Goal: Task Accomplishment & Management: Manage account settings

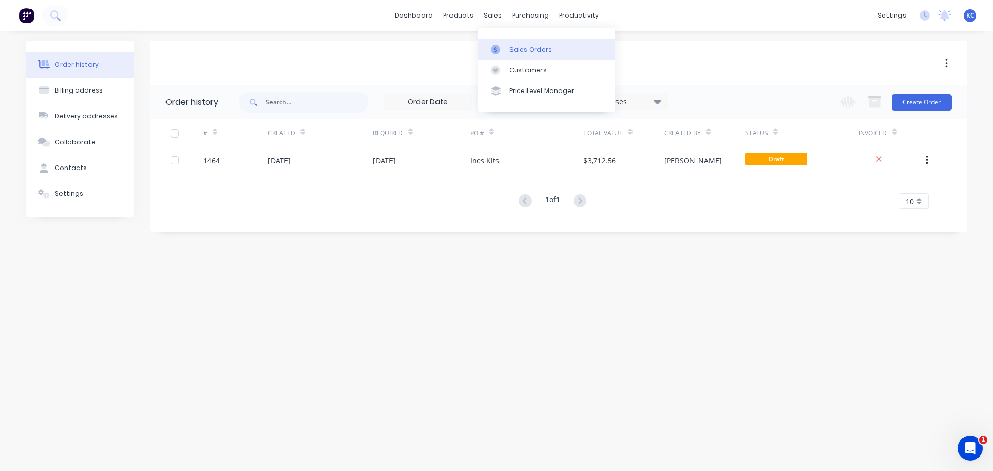
click at [523, 48] on div "Sales Orders" at bounding box center [530, 49] width 42 height 9
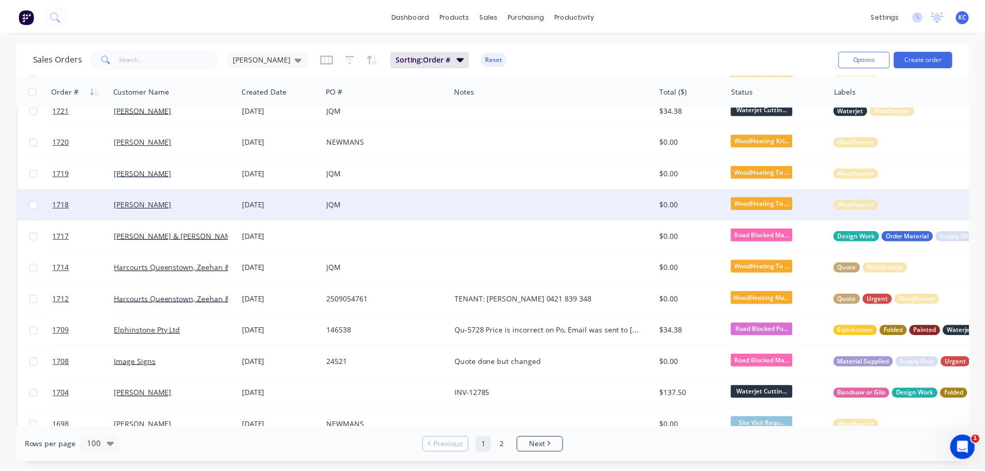
scroll to position [465, 0]
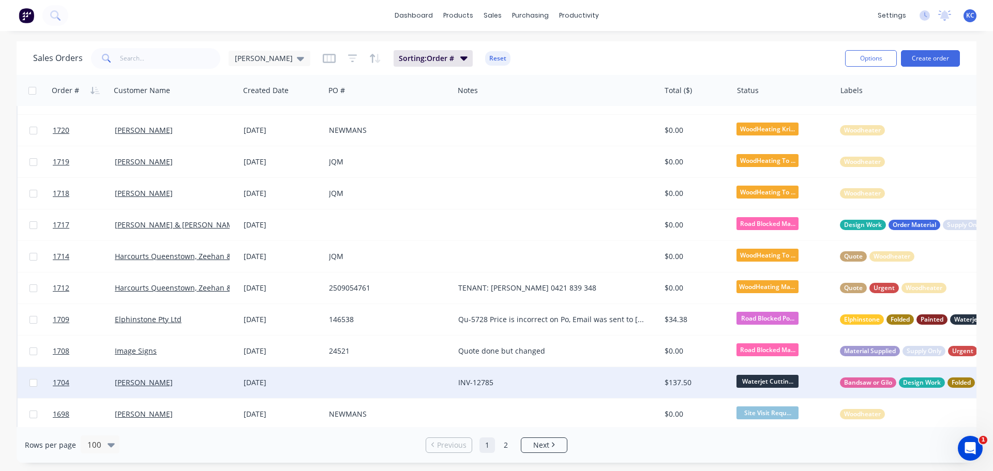
click at [168, 380] on div "[PERSON_NAME]" at bounding box center [172, 382] width 115 height 10
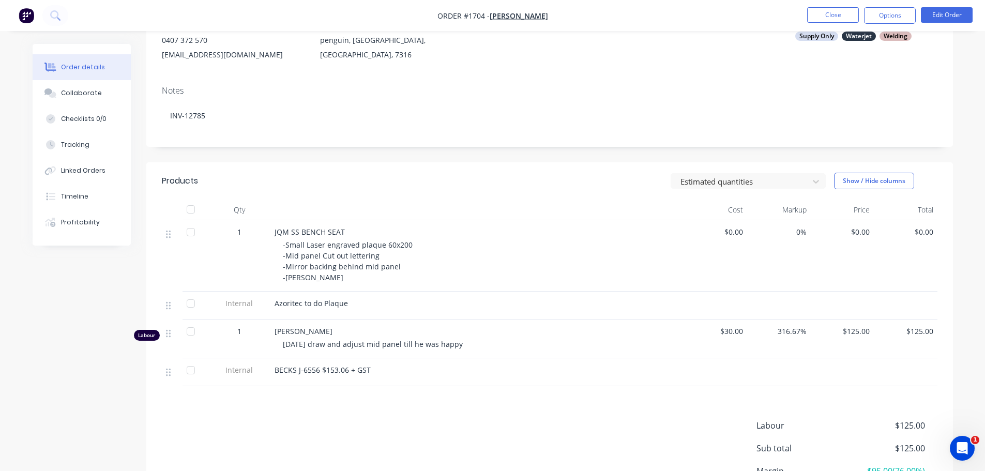
scroll to position [155, 0]
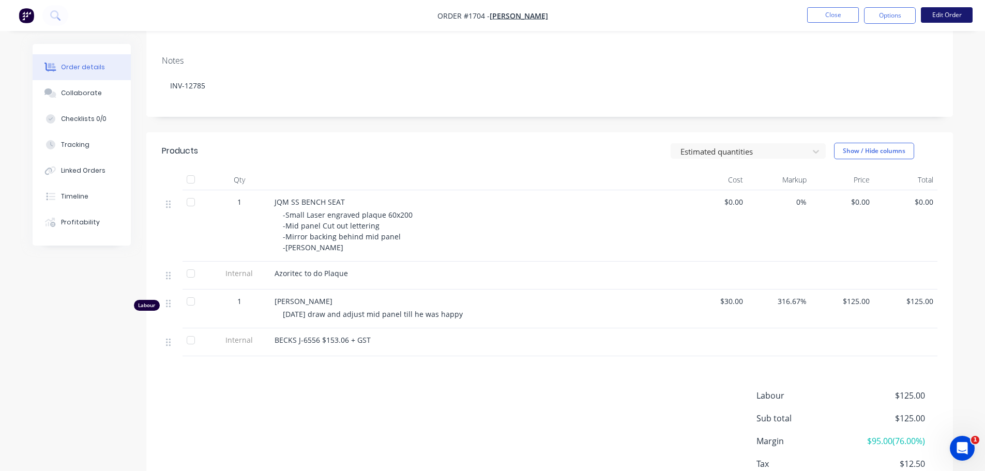
click at [929, 14] on button "Edit Order" at bounding box center [947, 15] width 52 height 16
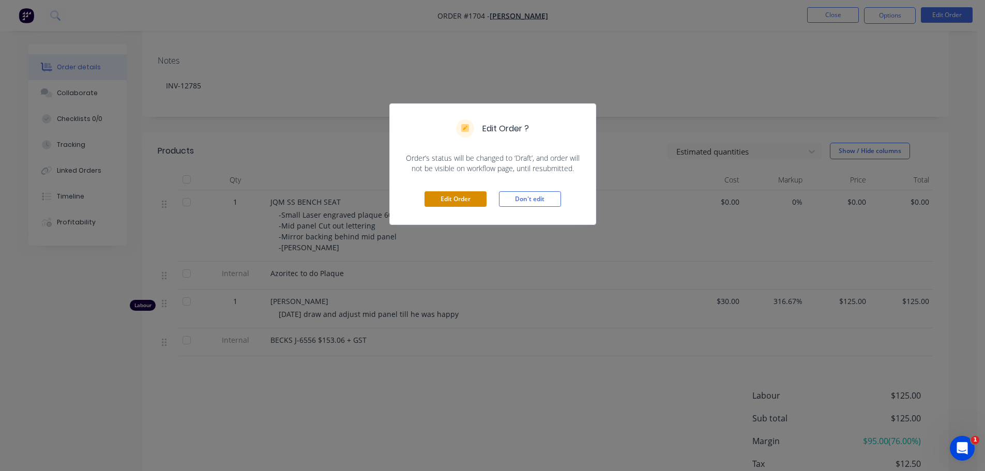
click at [462, 198] on button "Edit Order" at bounding box center [456, 199] width 62 height 16
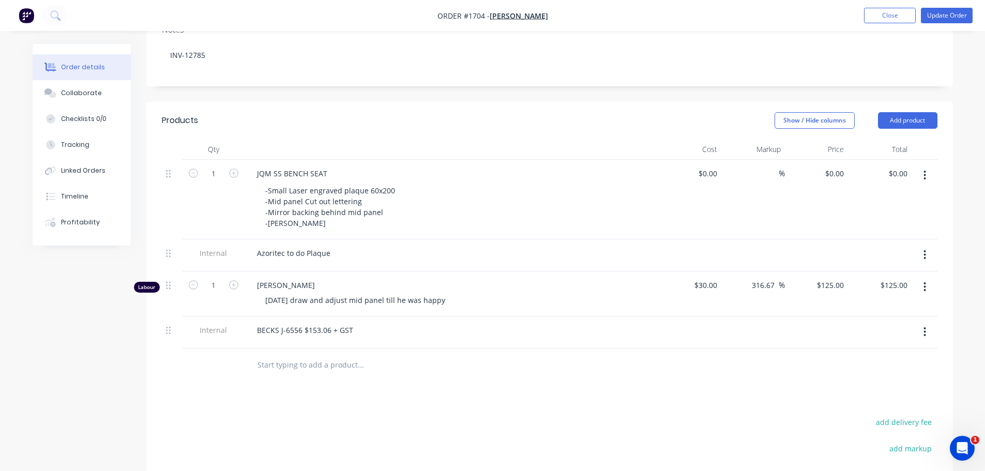
scroll to position [259, 0]
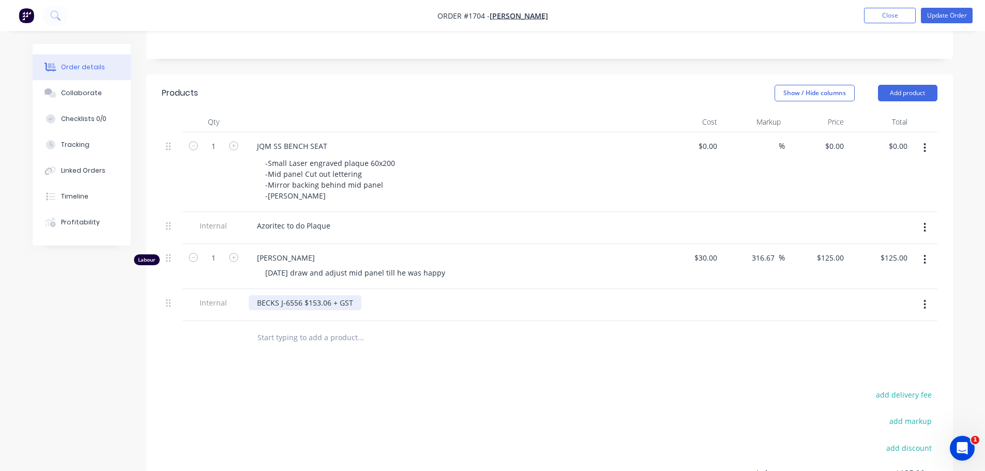
click at [352, 295] on div "BECKS J-6556 $153.06 + GST" at bounding box center [305, 302] width 113 height 15
click at [557, 338] on div at bounding box center [404, 348] width 310 height 21
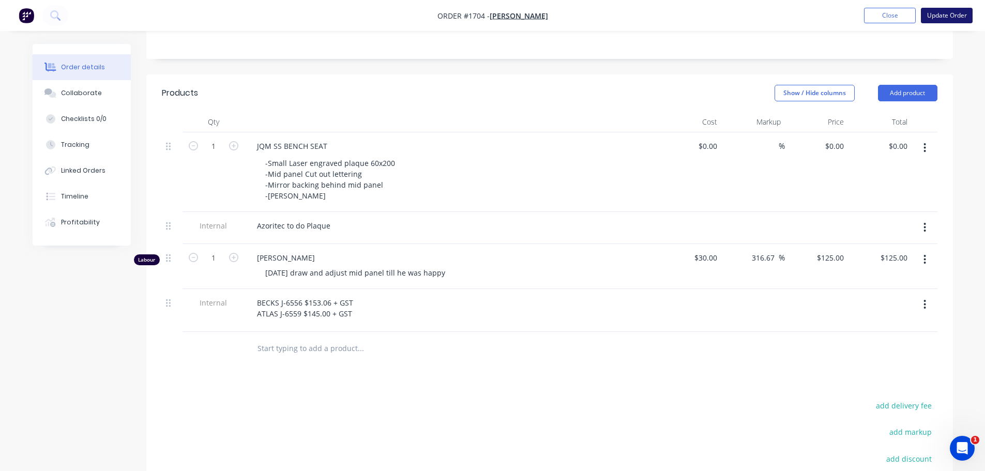
click at [971, 12] on button "Update Order" at bounding box center [947, 16] width 52 height 16
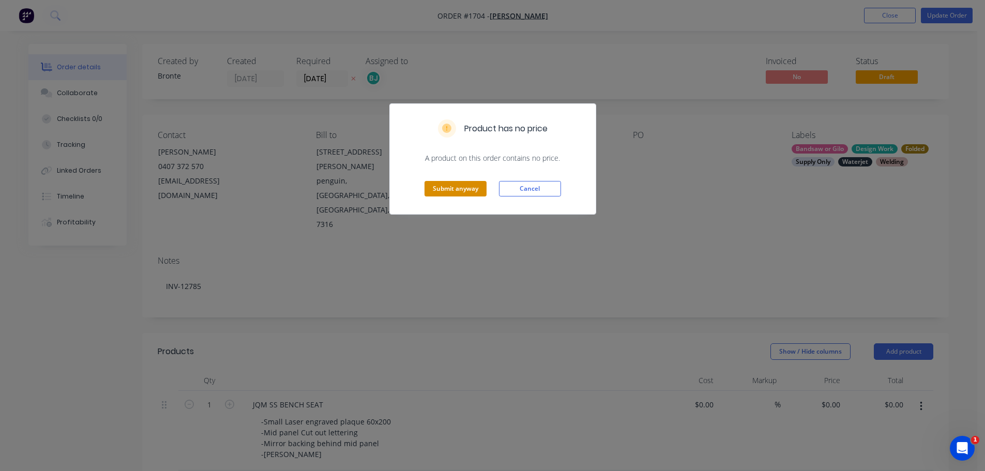
click at [459, 189] on button "Submit anyway" at bounding box center [456, 189] width 62 height 16
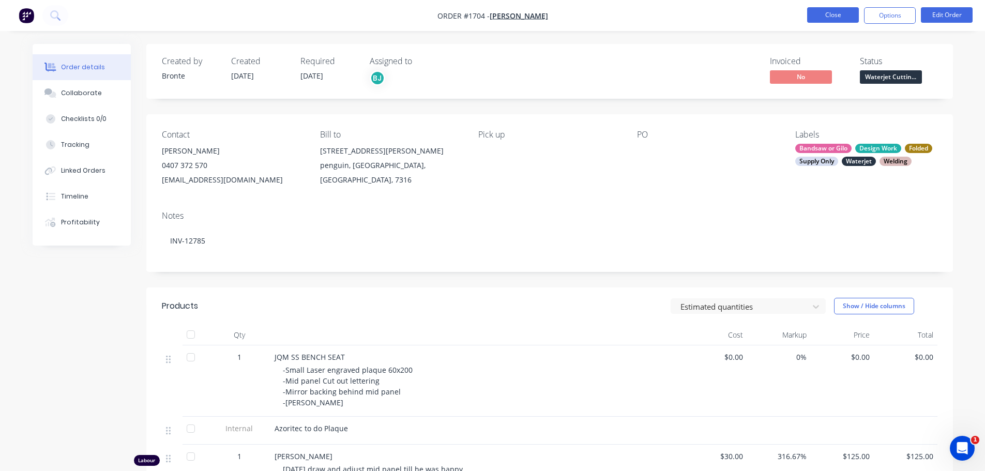
click at [844, 13] on button "Close" at bounding box center [833, 15] width 52 height 16
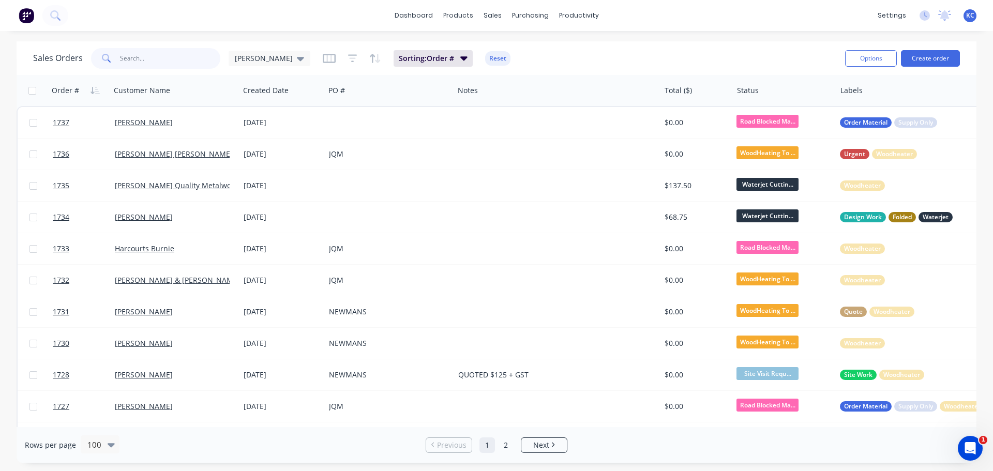
click at [167, 59] on input "text" at bounding box center [170, 58] width 101 height 21
type input "1584"
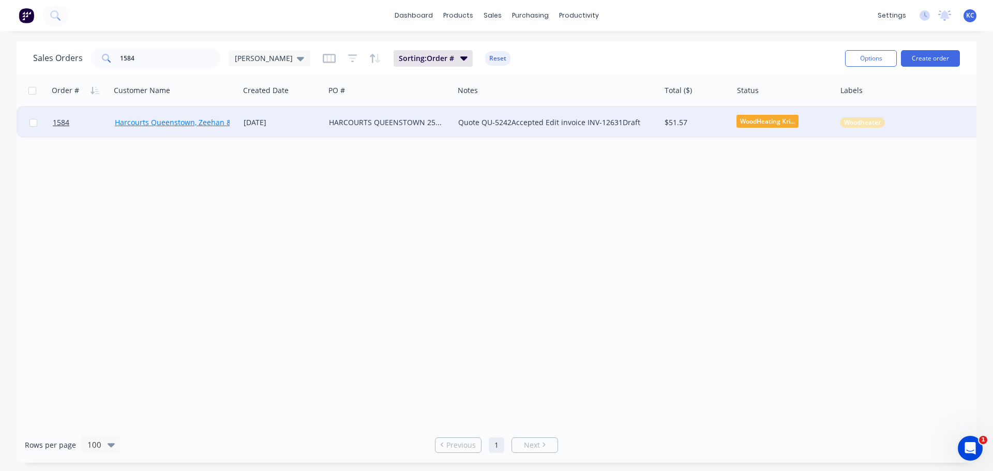
click at [179, 122] on link "Harcourts Queenstown, Zeehan & [PERSON_NAME]" at bounding box center [203, 122] width 177 height 10
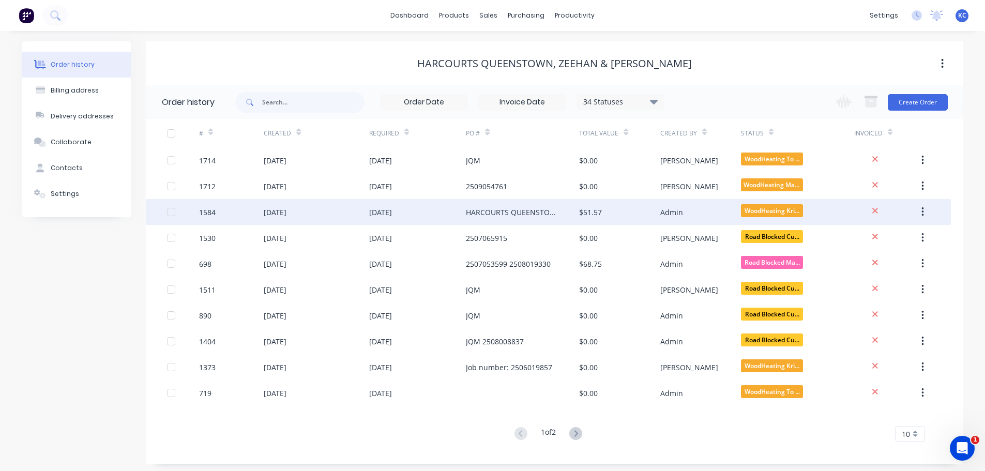
click at [286, 208] on div "[DATE]" at bounding box center [275, 212] width 23 height 11
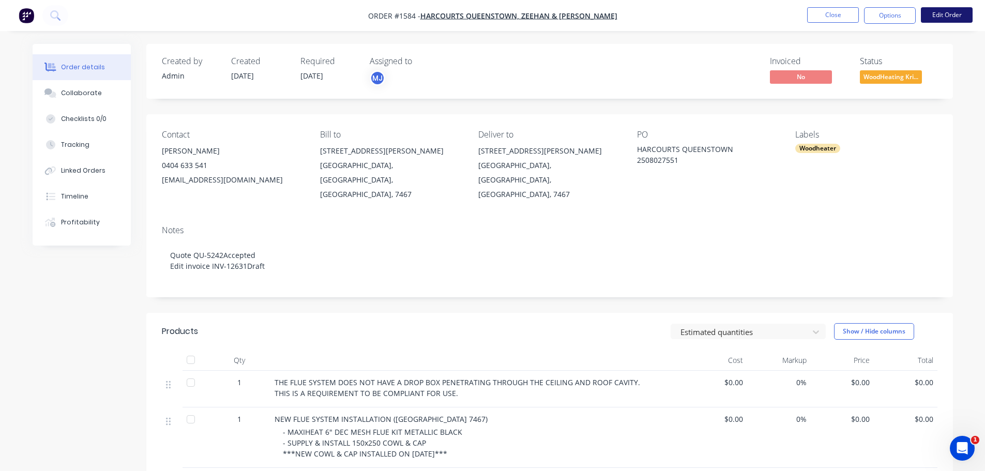
click at [955, 17] on button "Edit Order" at bounding box center [947, 15] width 52 height 16
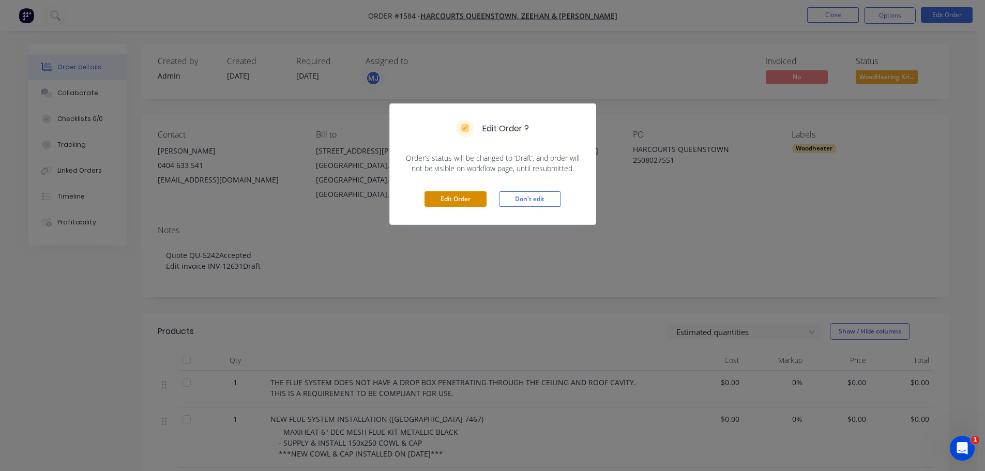
click at [470, 199] on button "Edit Order" at bounding box center [456, 199] width 62 height 16
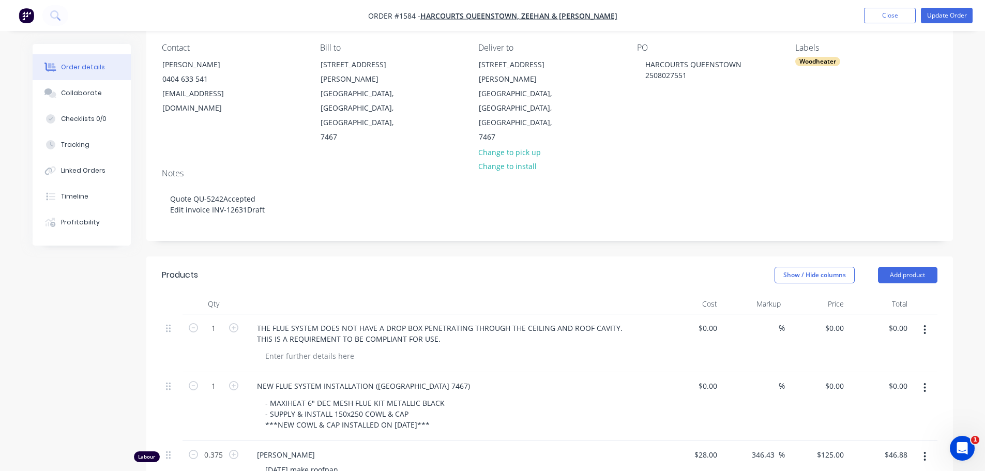
scroll to position [103, 0]
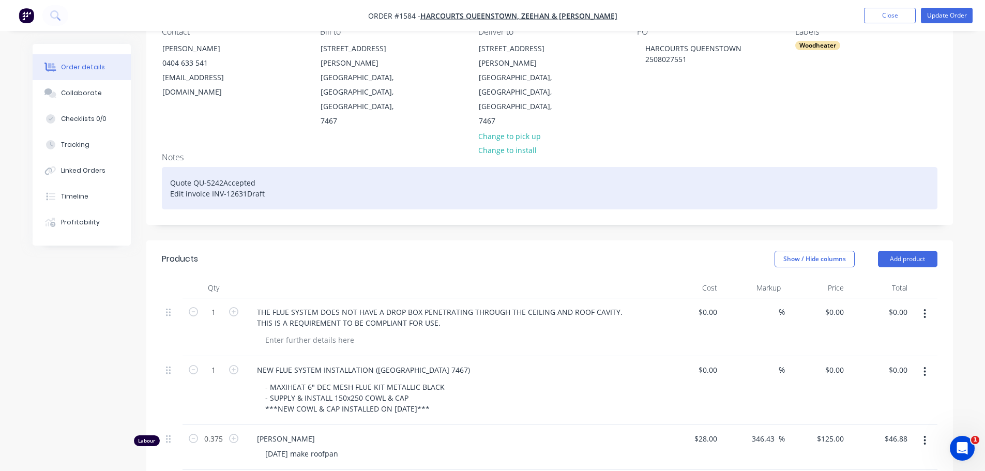
click at [270, 167] on div "Quote QU-5242Accepted Edit invoice INV-12631Draft" at bounding box center [550, 188] width 776 height 42
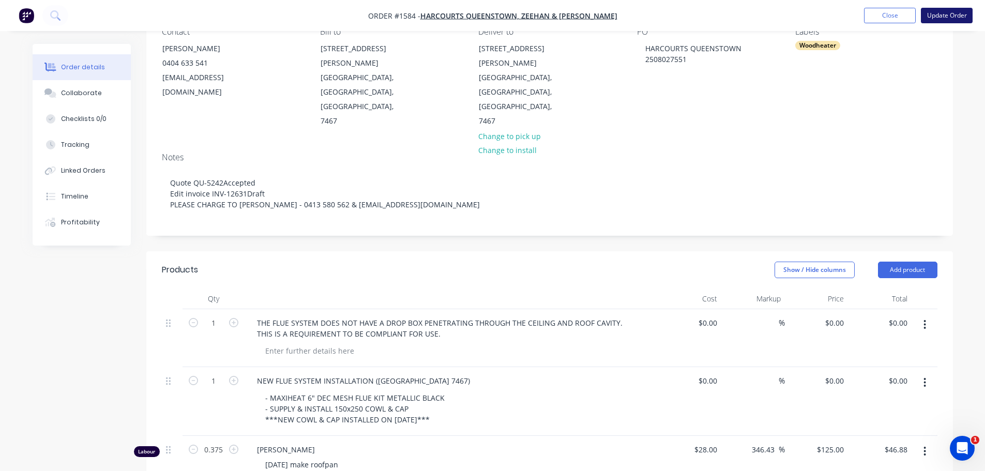
click at [940, 17] on button "Update Order" at bounding box center [947, 16] width 52 height 16
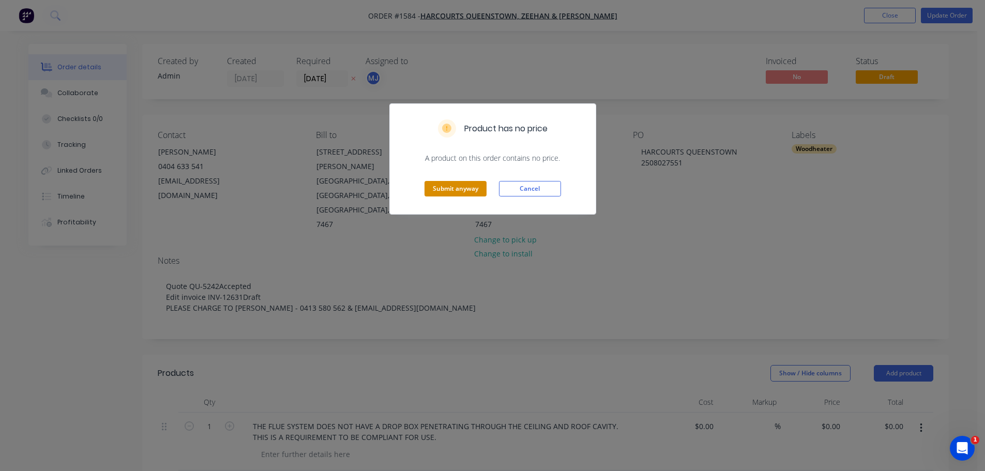
click at [462, 186] on button "Submit anyway" at bounding box center [456, 189] width 62 height 16
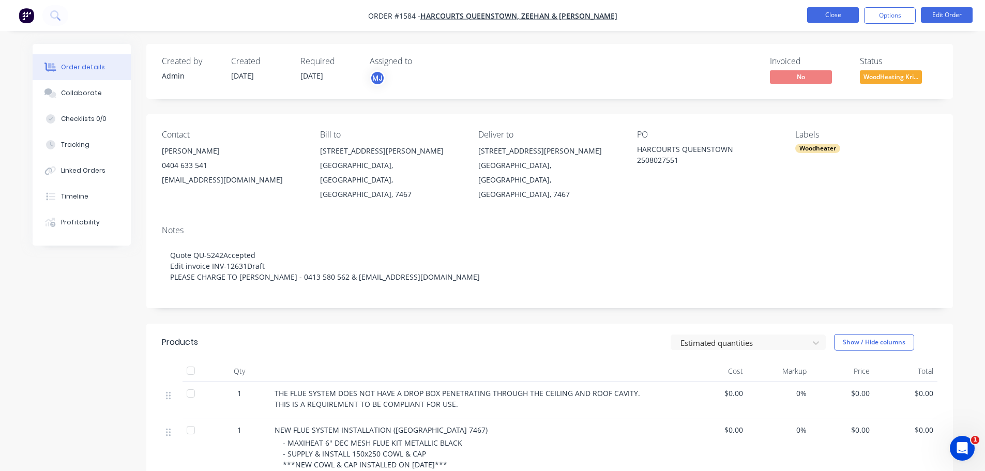
click at [834, 20] on button "Close" at bounding box center [833, 15] width 52 height 16
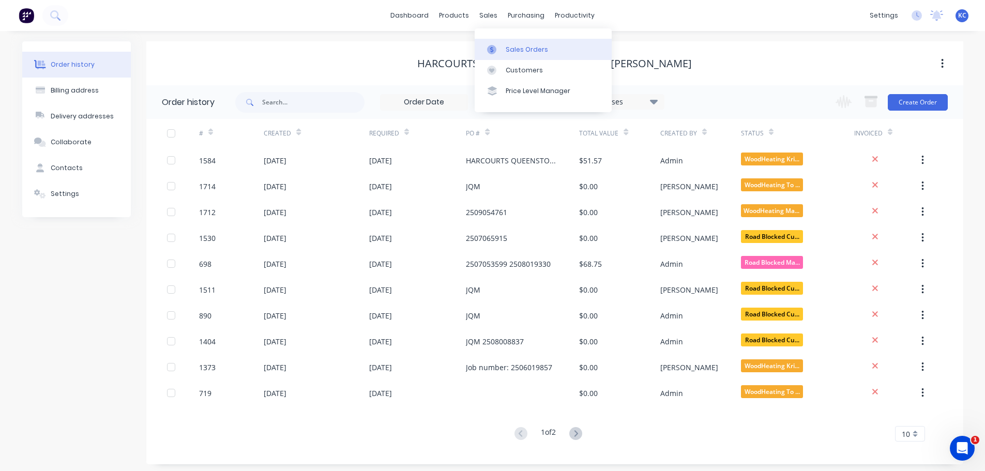
click at [519, 42] on link "Sales Orders" at bounding box center [543, 49] width 137 height 21
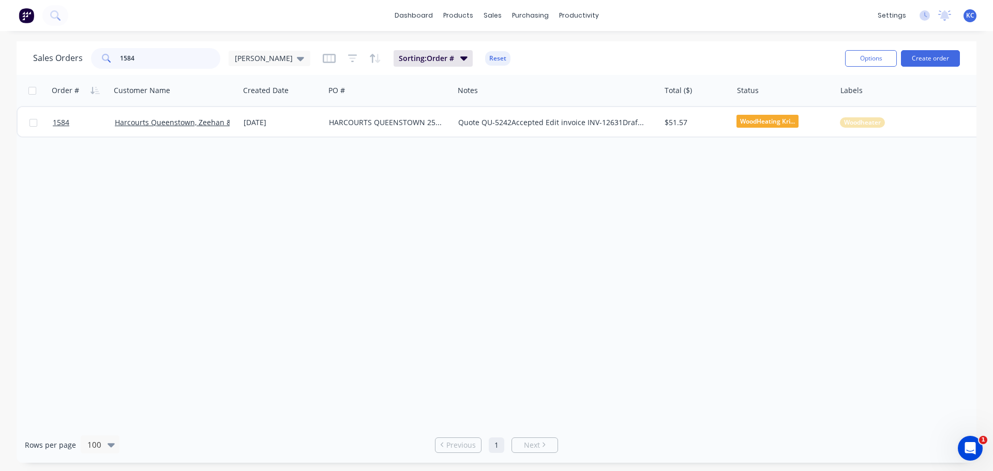
drag, startPoint x: 102, startPoint y: 58, endPoint x: 0, endPoint y: 64, distance: 102.0
click at [0, 56] on div "Sales Orders 1584 [PERSON_NAME] Sorting: Order # Reset Options Create order Ord…" at bounding box center [496, 251] width 993 height 421
type input "1631"
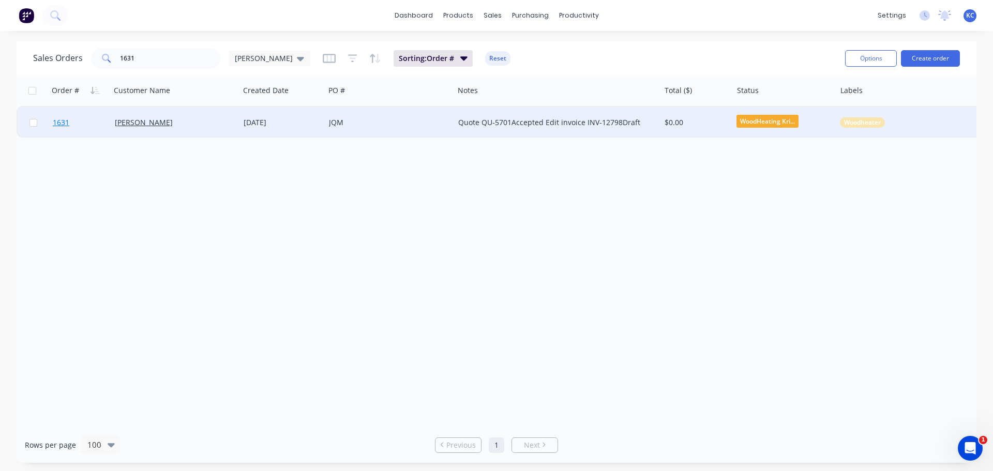
click at [68, 120] on span "1631" at bounding box center [61, 122] width 17 height 10
